Goal: Information Seeking & Learning: Learn about a topic

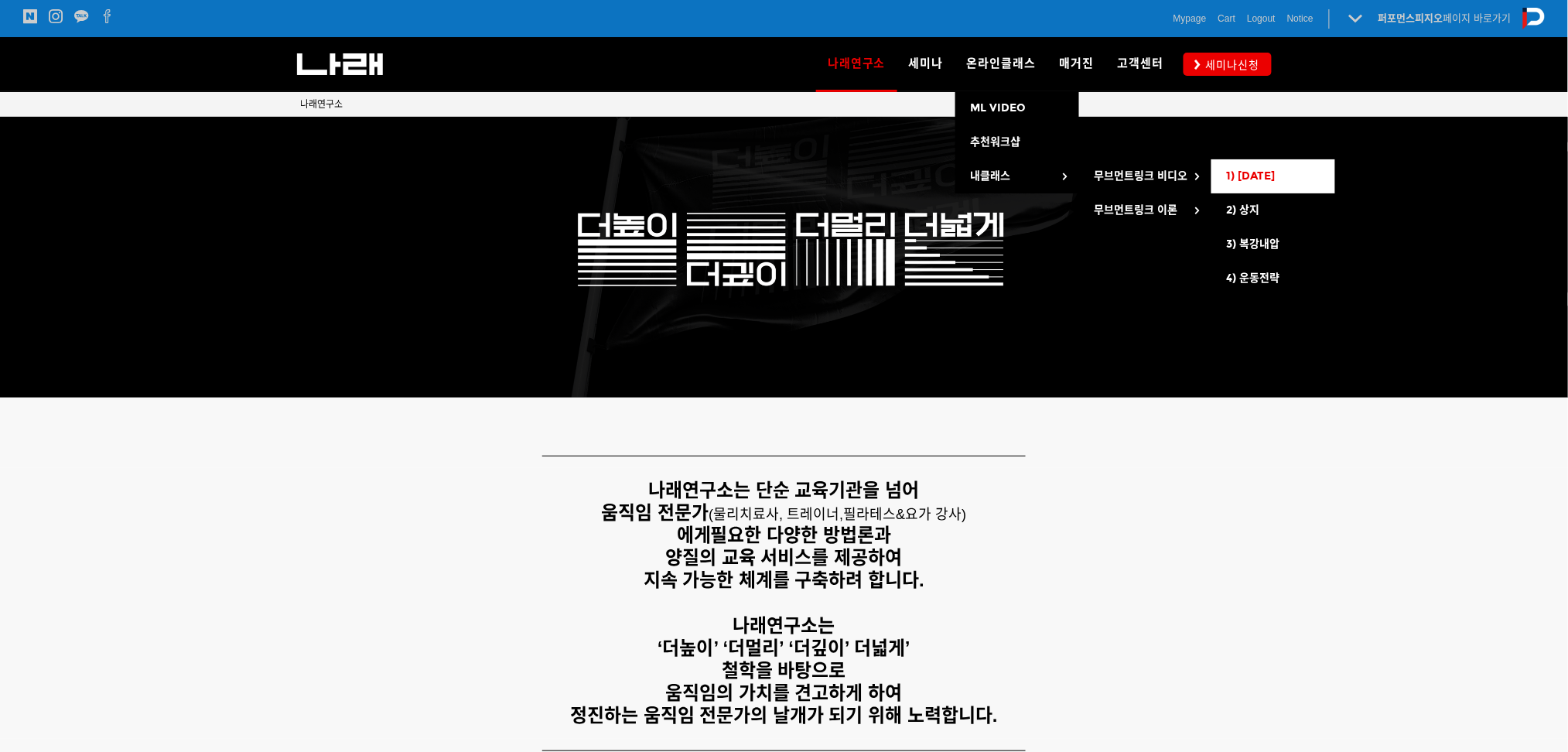
click at [1271, 177] on link "1) [DATE]" at bounding box center [1273, 176] width 123 height 34
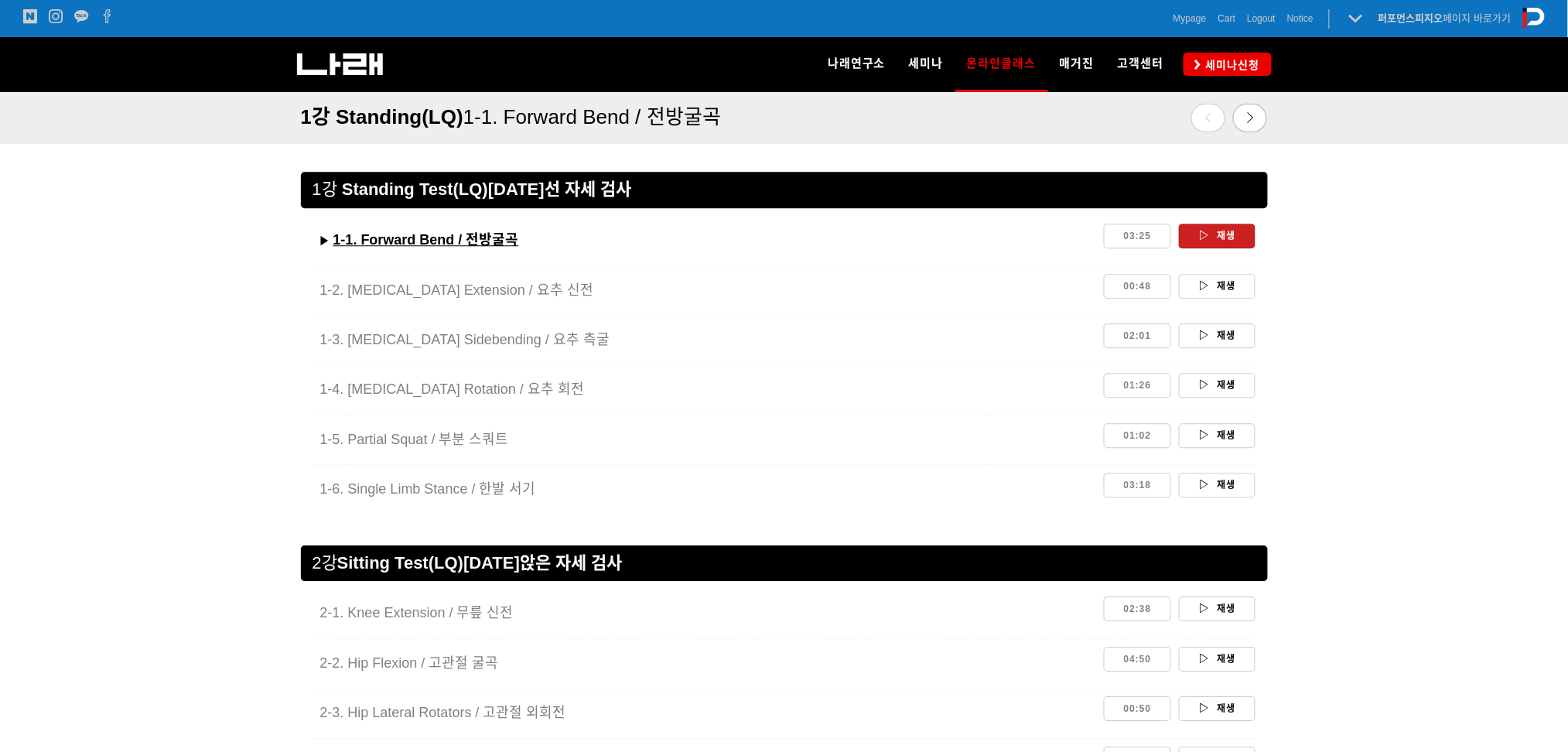
scroll to position [1317, 0]
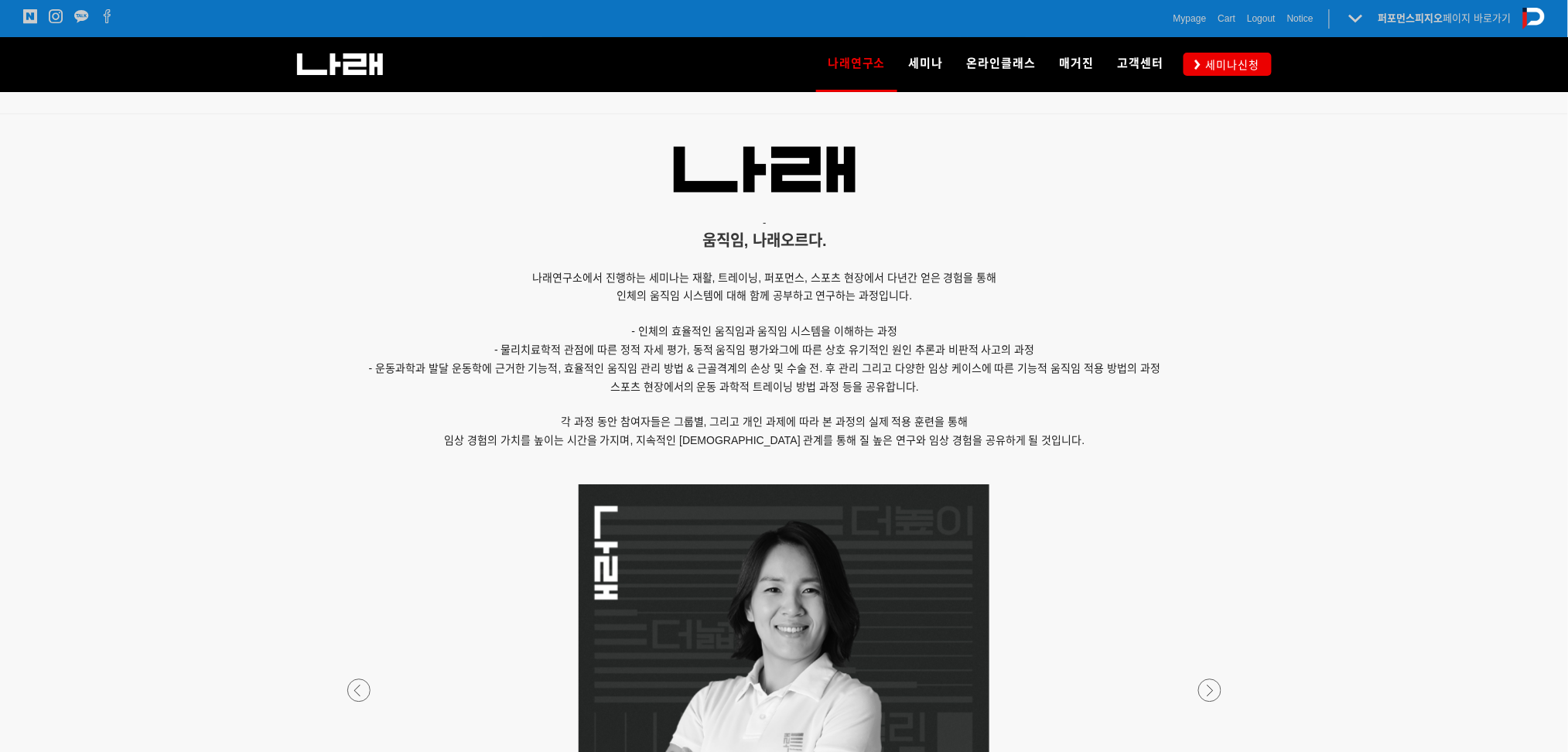
scroll to position [722, 0]
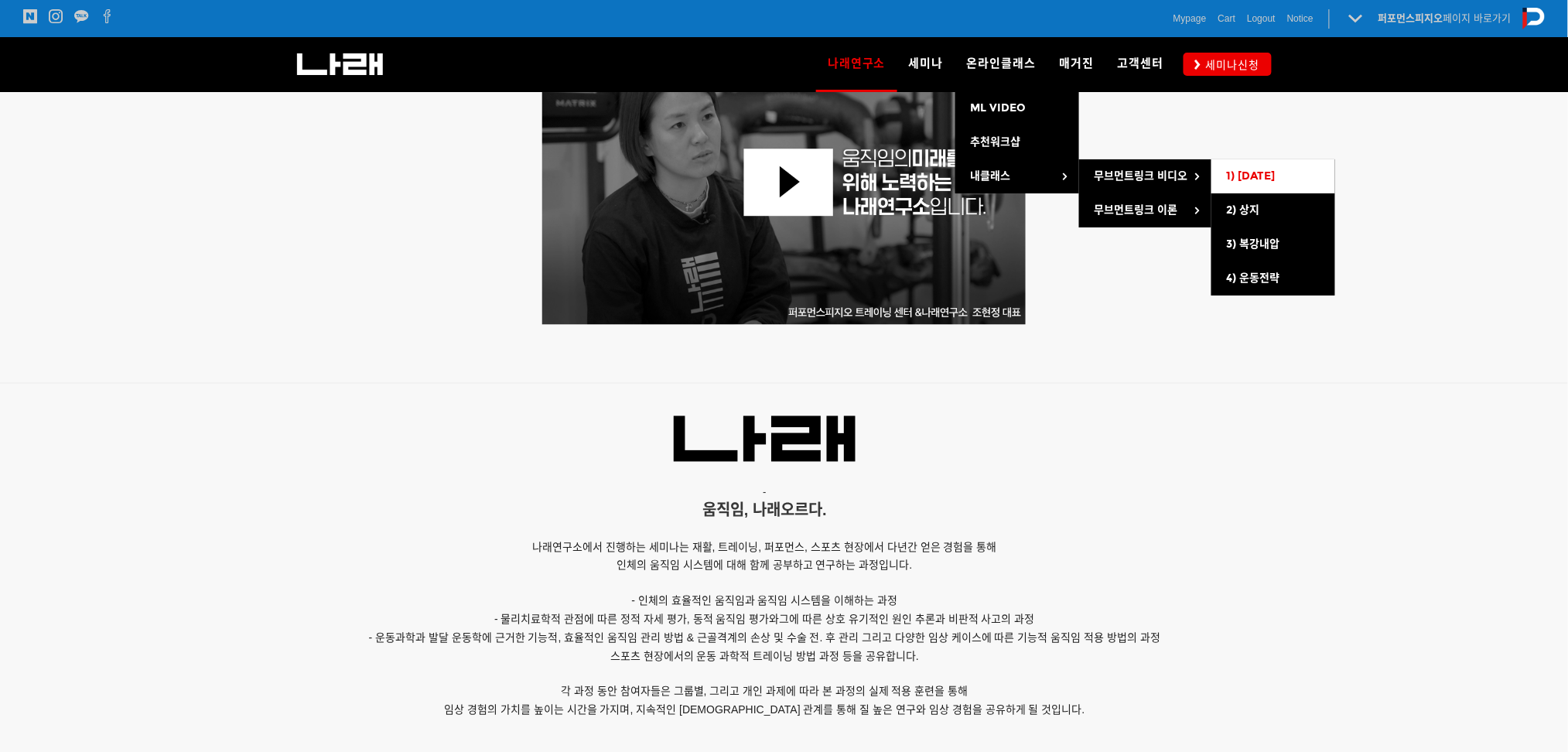
click at [1253, 173] on span "1) [DATE]" at bounding box center [1252, 176] width 49 height 13
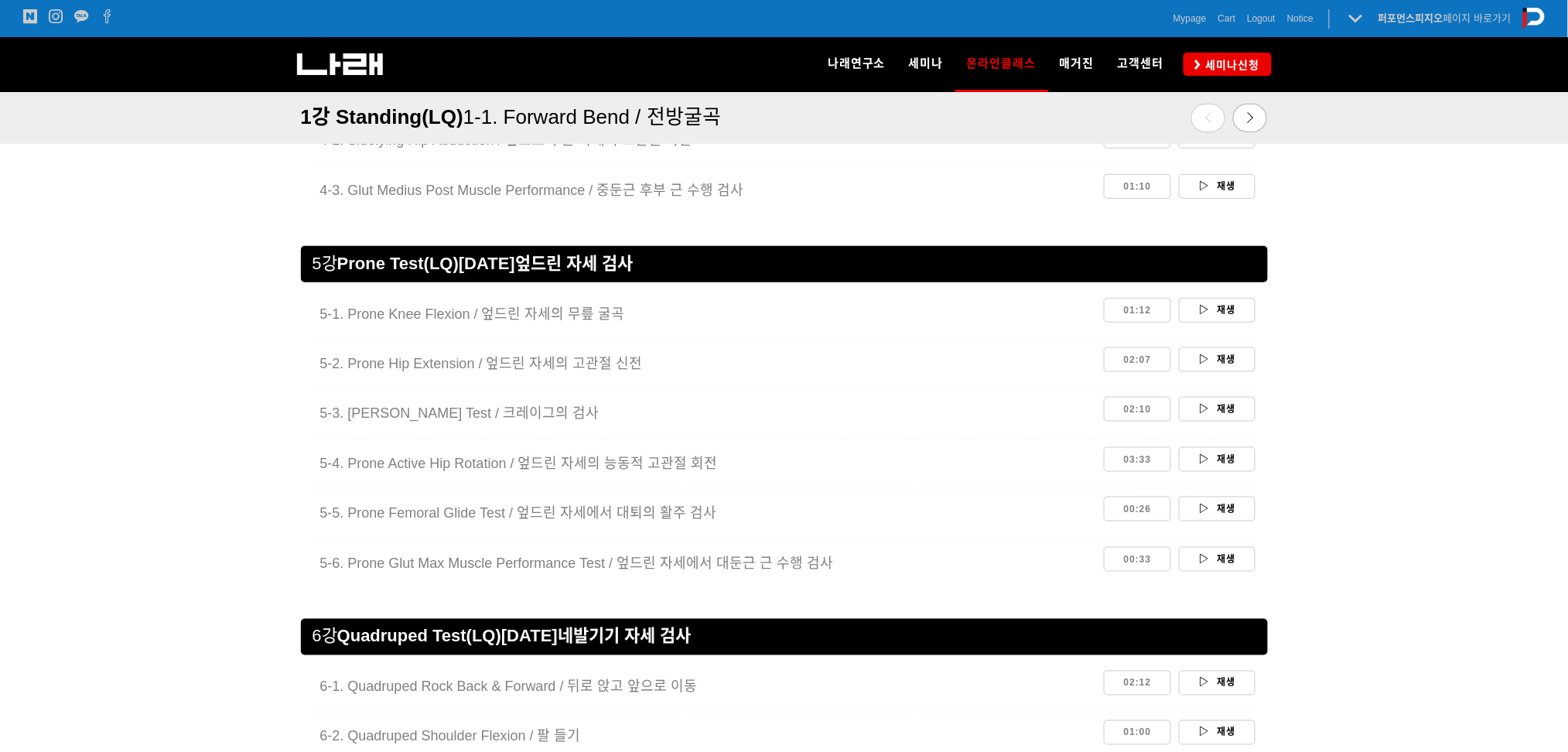
scroll to position [2631, 0]
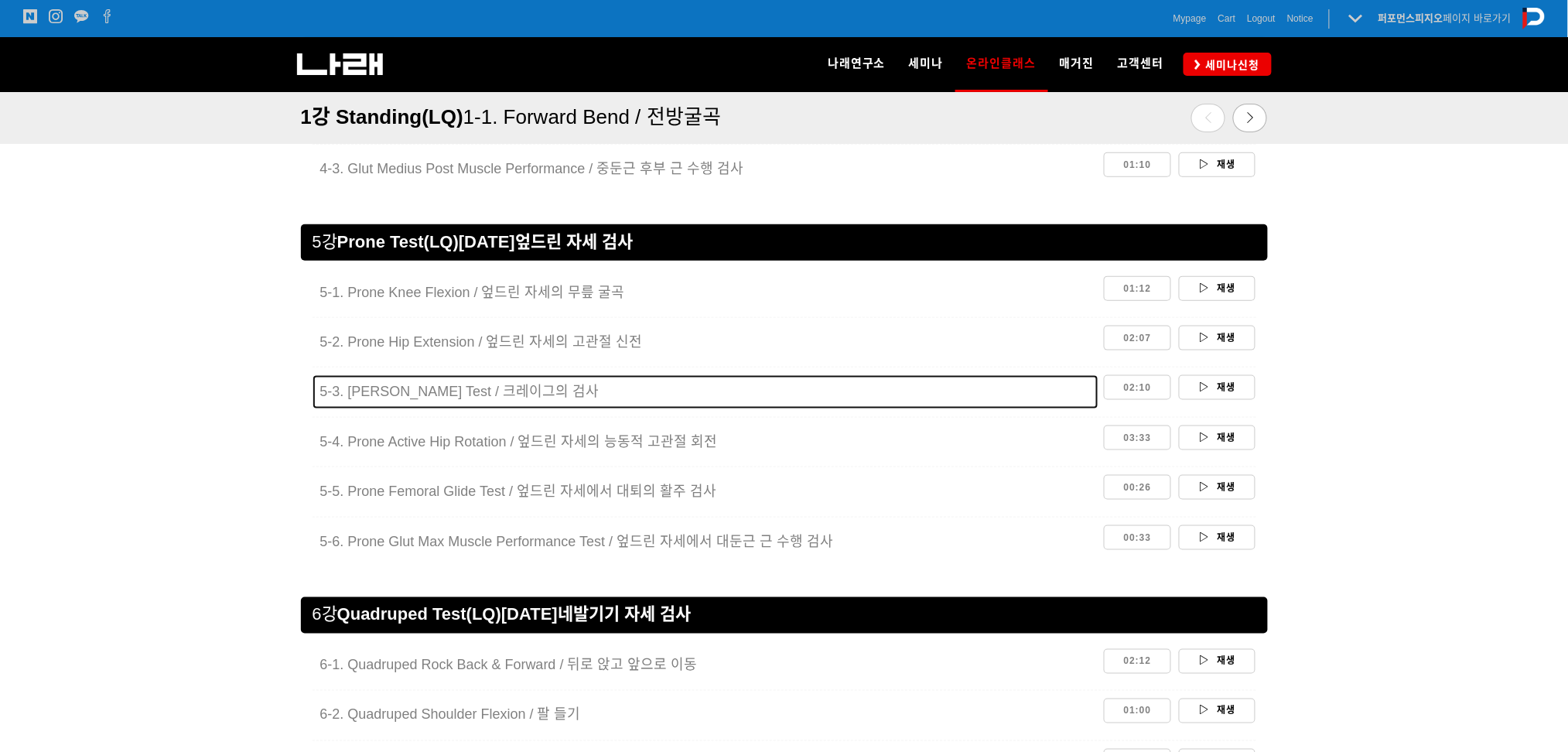
click at [458, 399] on span "5-3. Craig’s Test / 크레이그의 검사" at bounding box center [460, 392] width 279 height 16
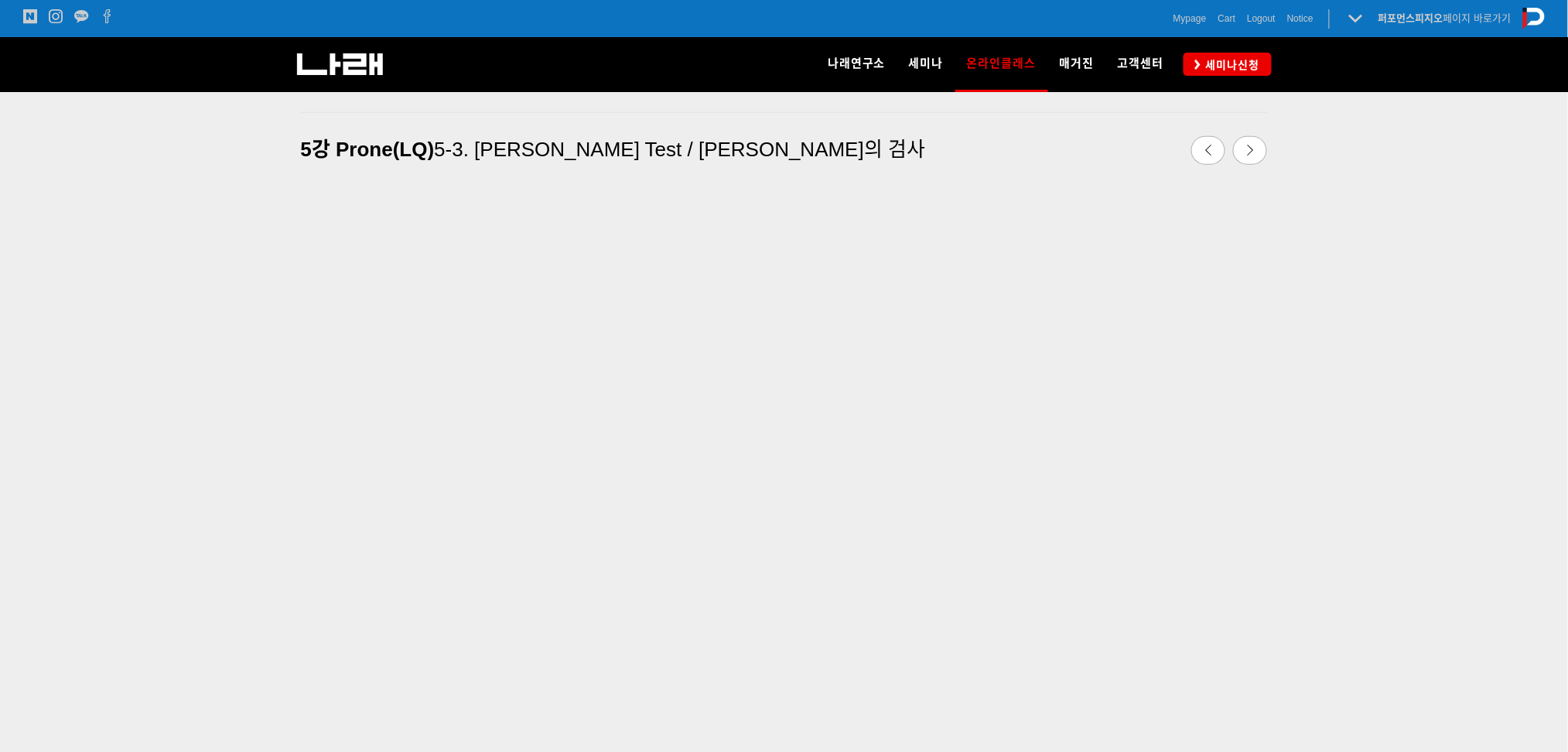
scroll to position [457, 0]
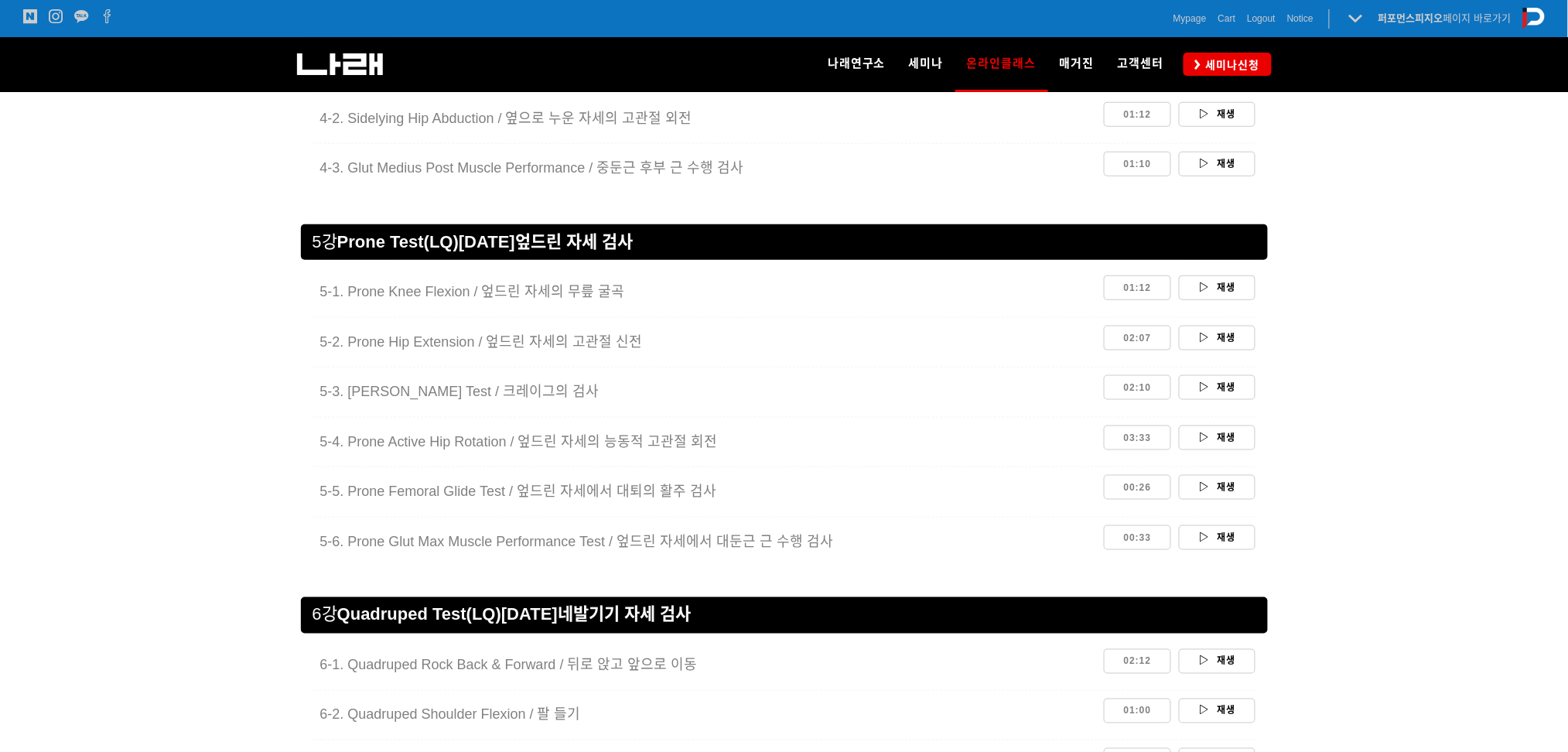
scroll to position [2683, 0]
